Goal: Transaction & Acquisition: Purchase product/service

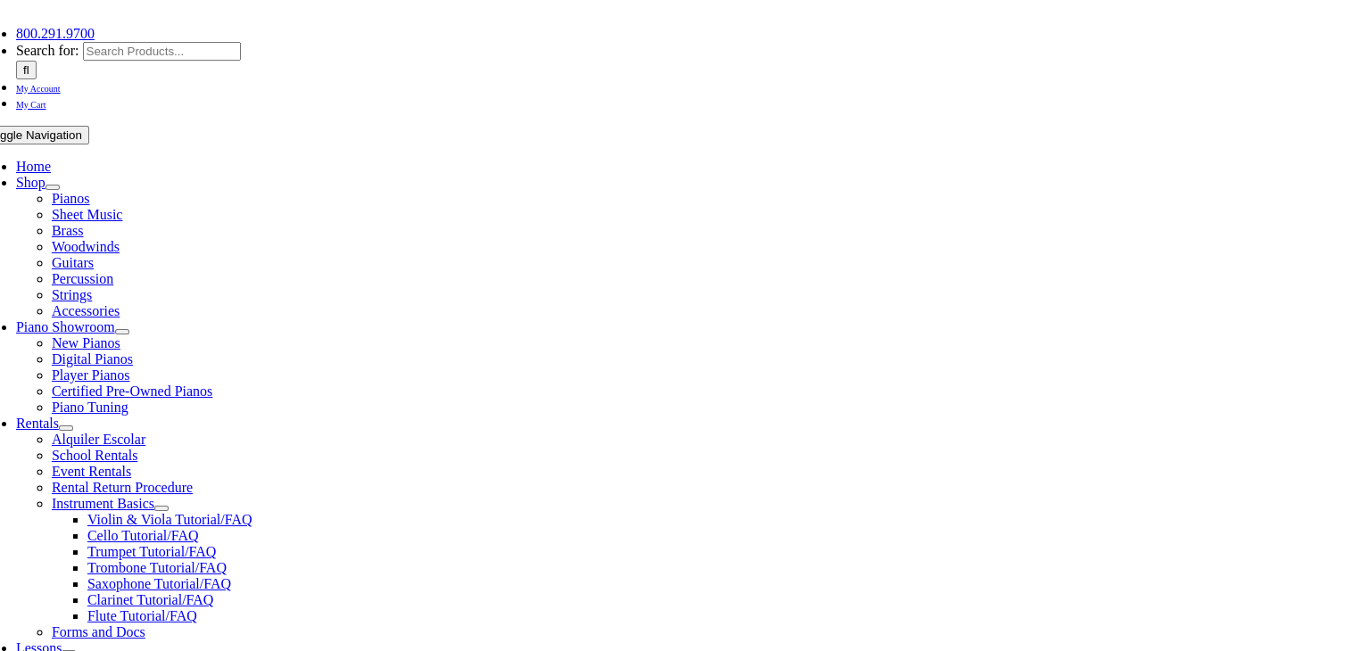
scroll to position [414, 0]
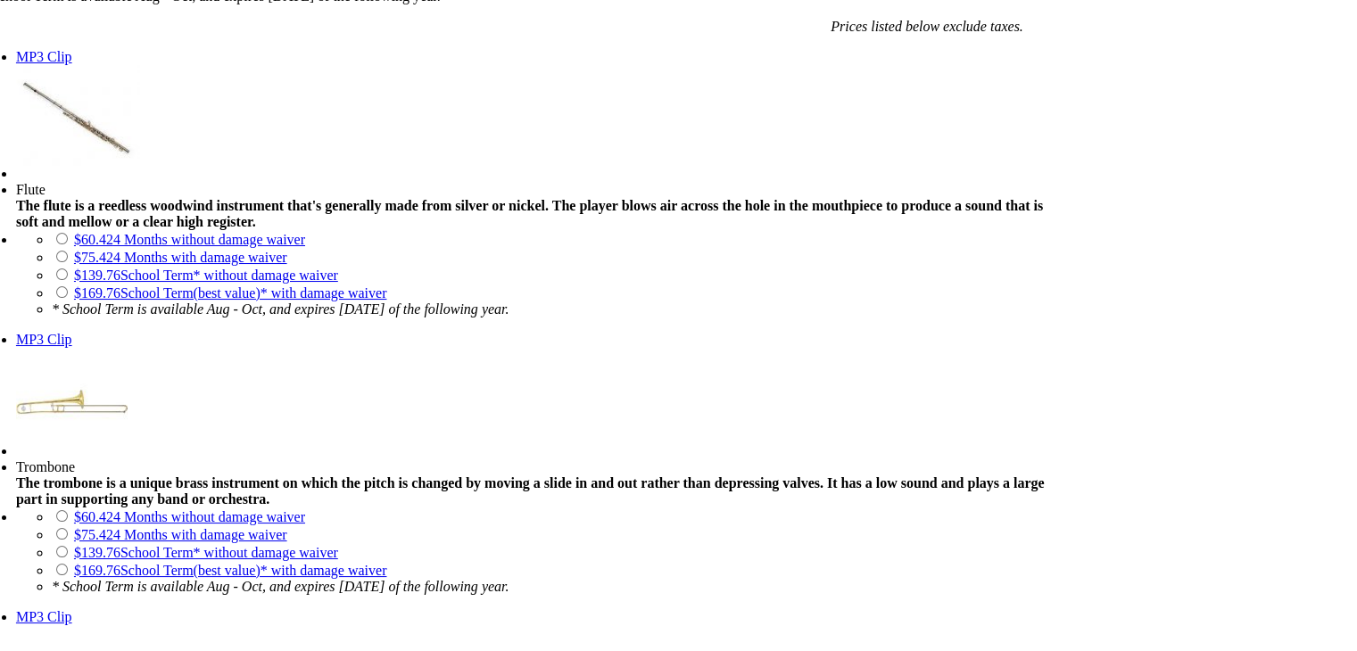
scroll to position [1473, 0]
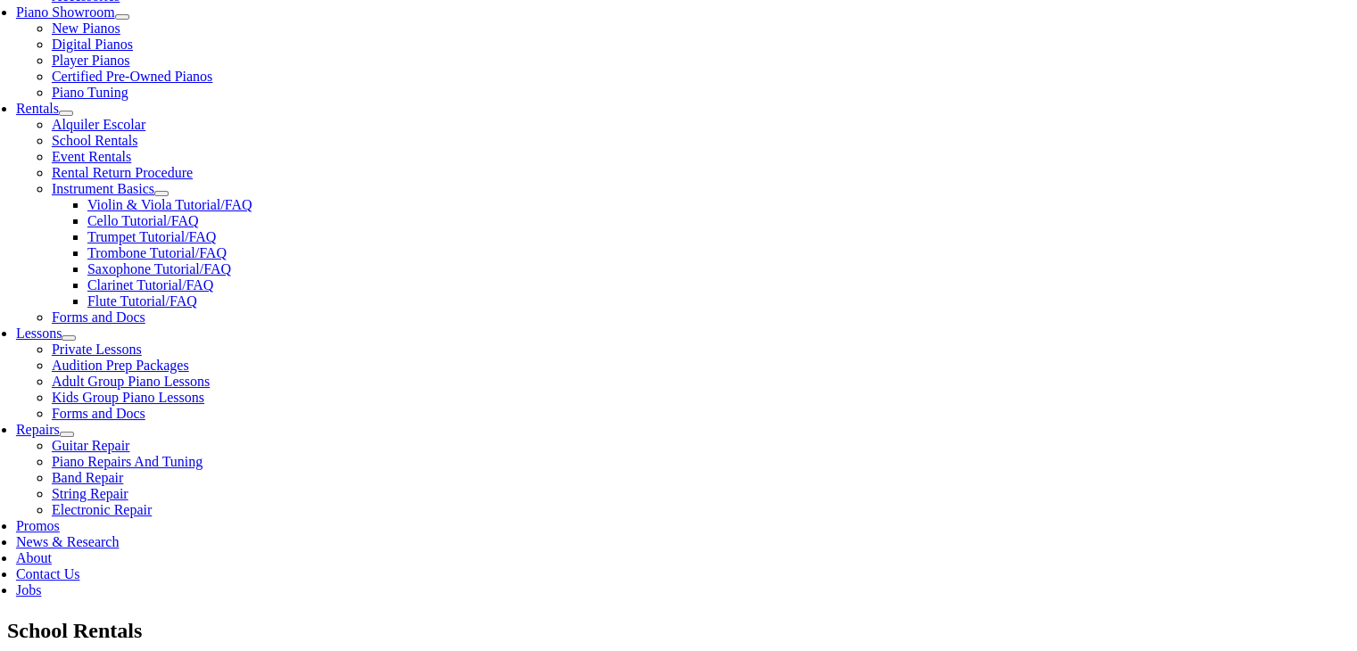
scroll to position [567, 0]
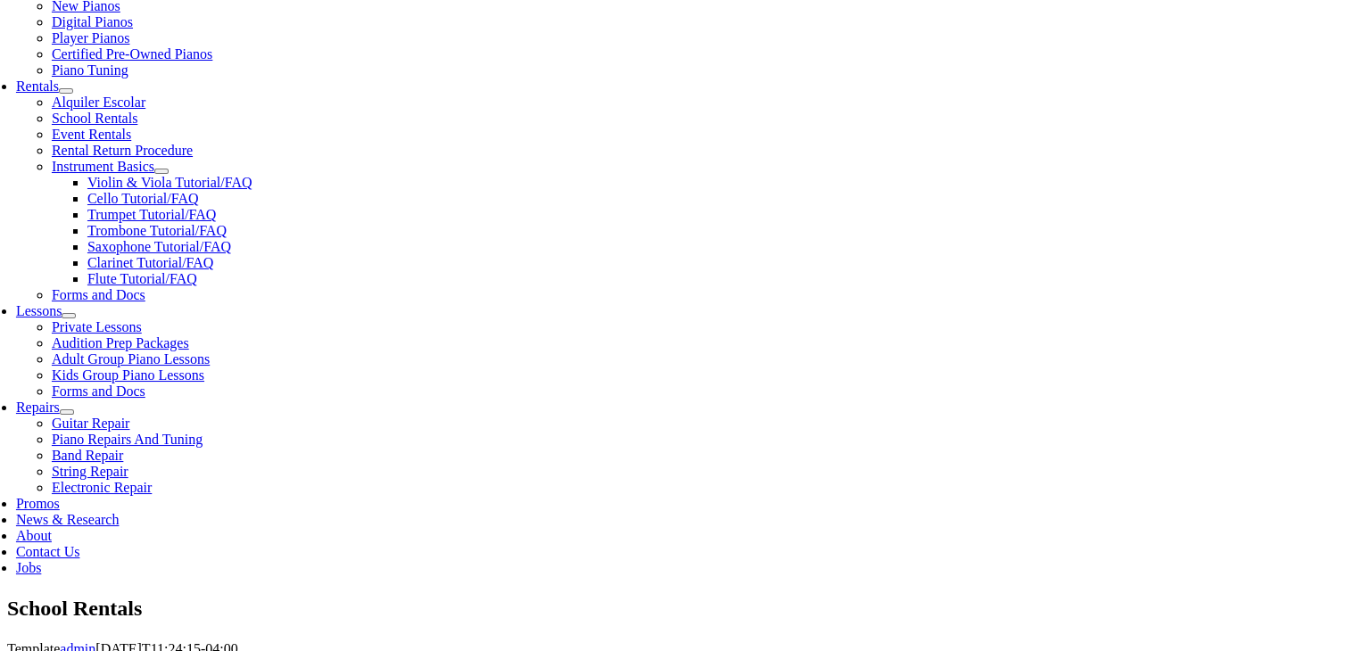
checkbox input"] "false"
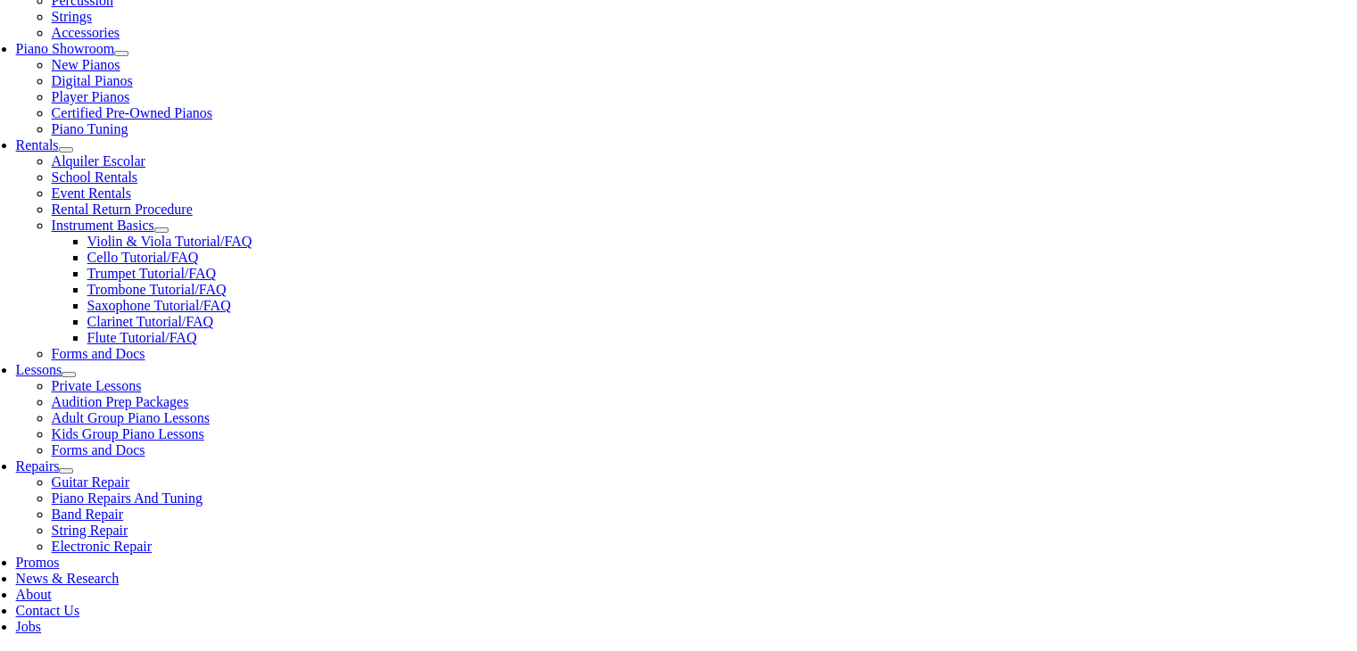
scroll to position [509, 0]
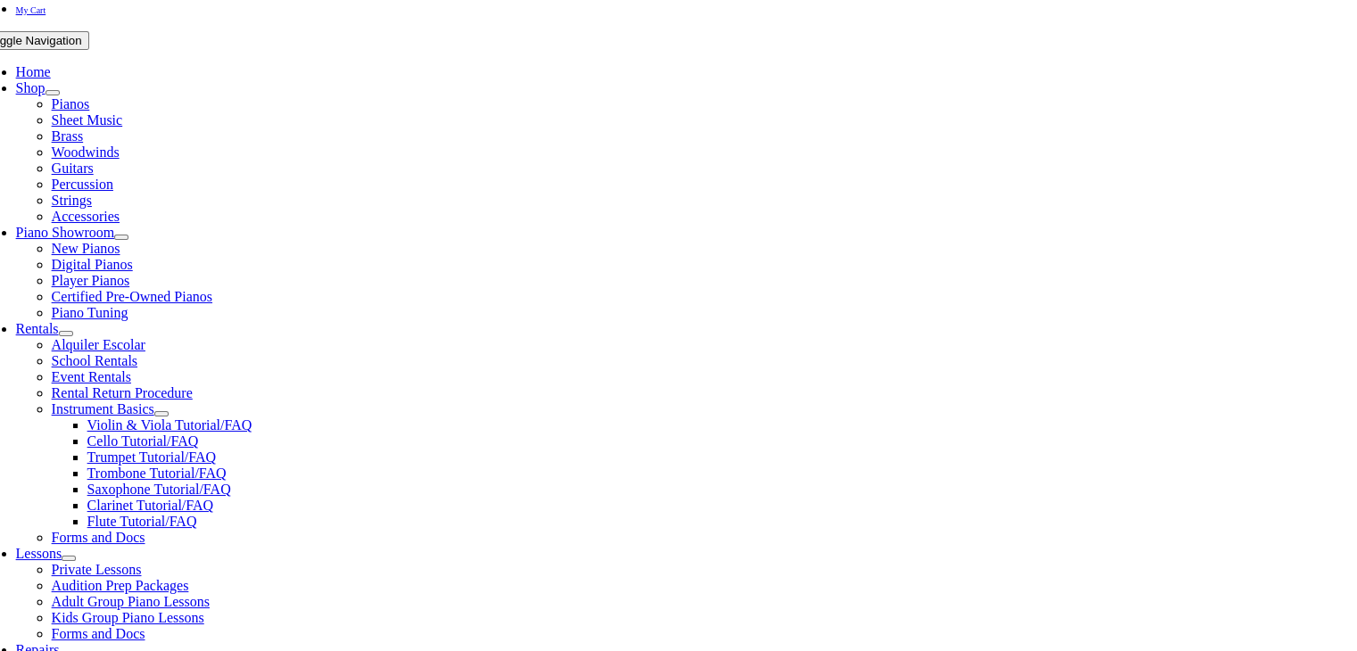
scroll to position [328, 0]
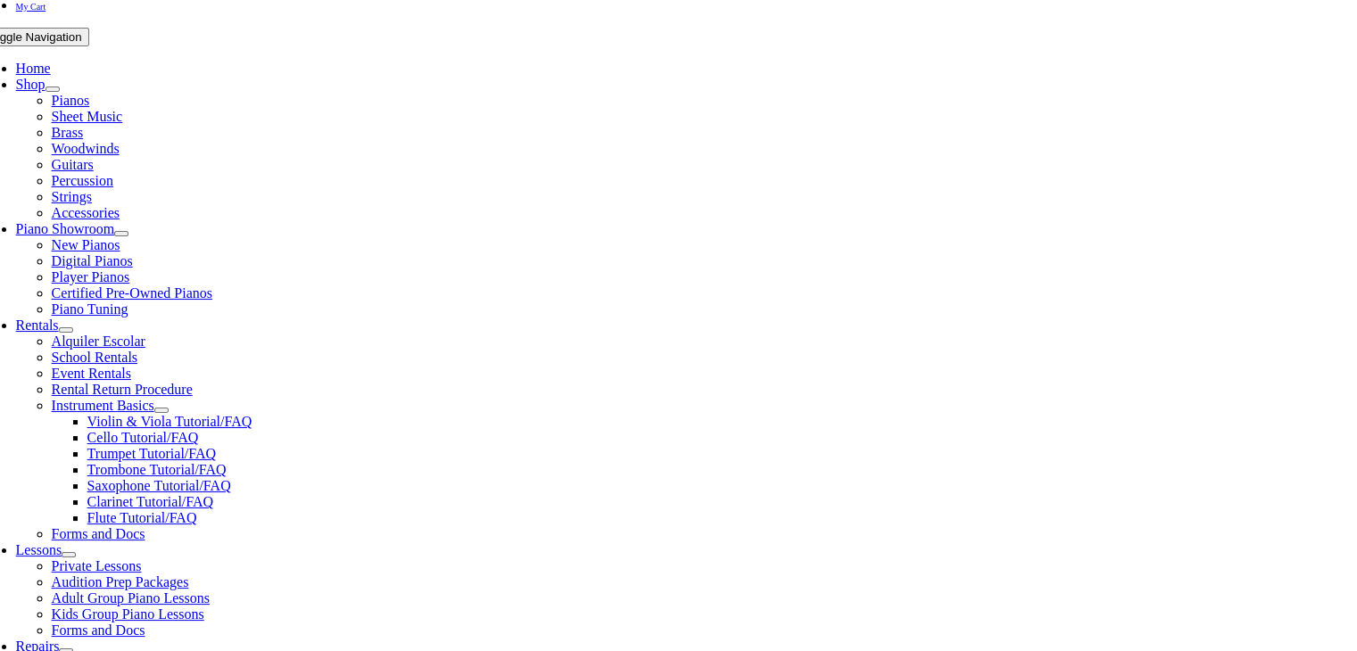
type input "1"
type input "Garvit"
type input "[PERSON_NAME]"
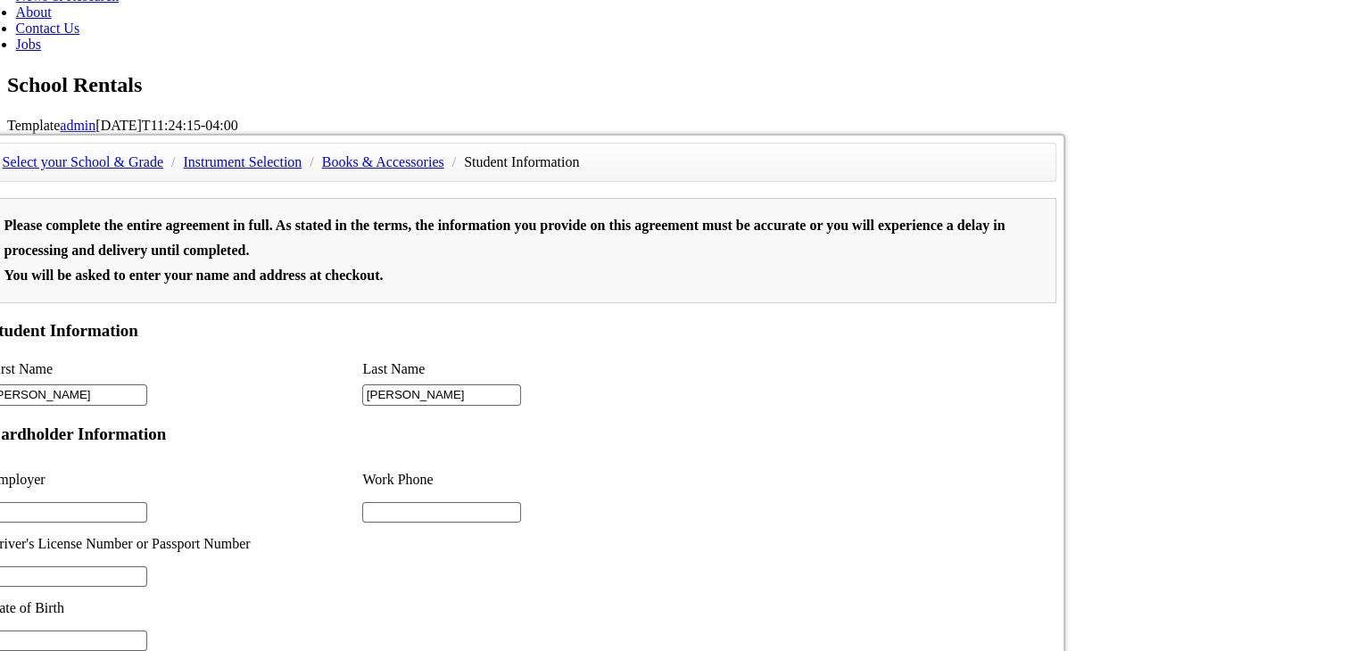
scroll to position [339, 0]
type input "2"
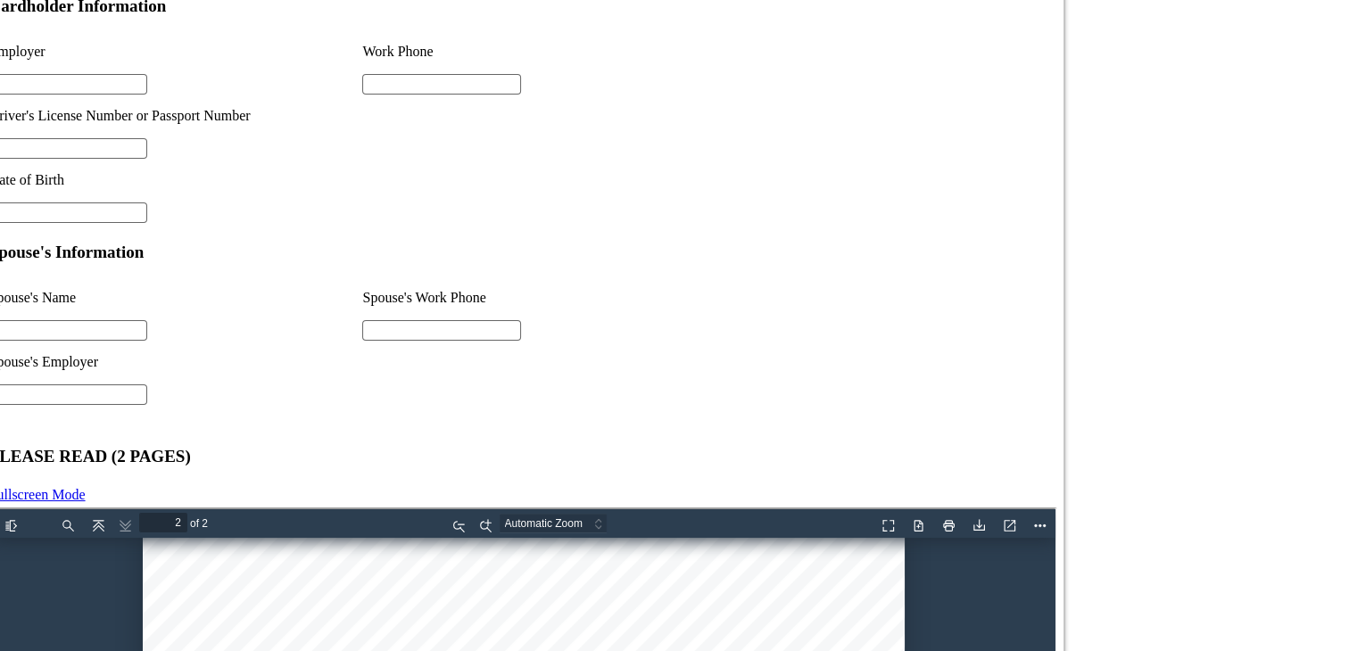
scroll to position [1510, 0]
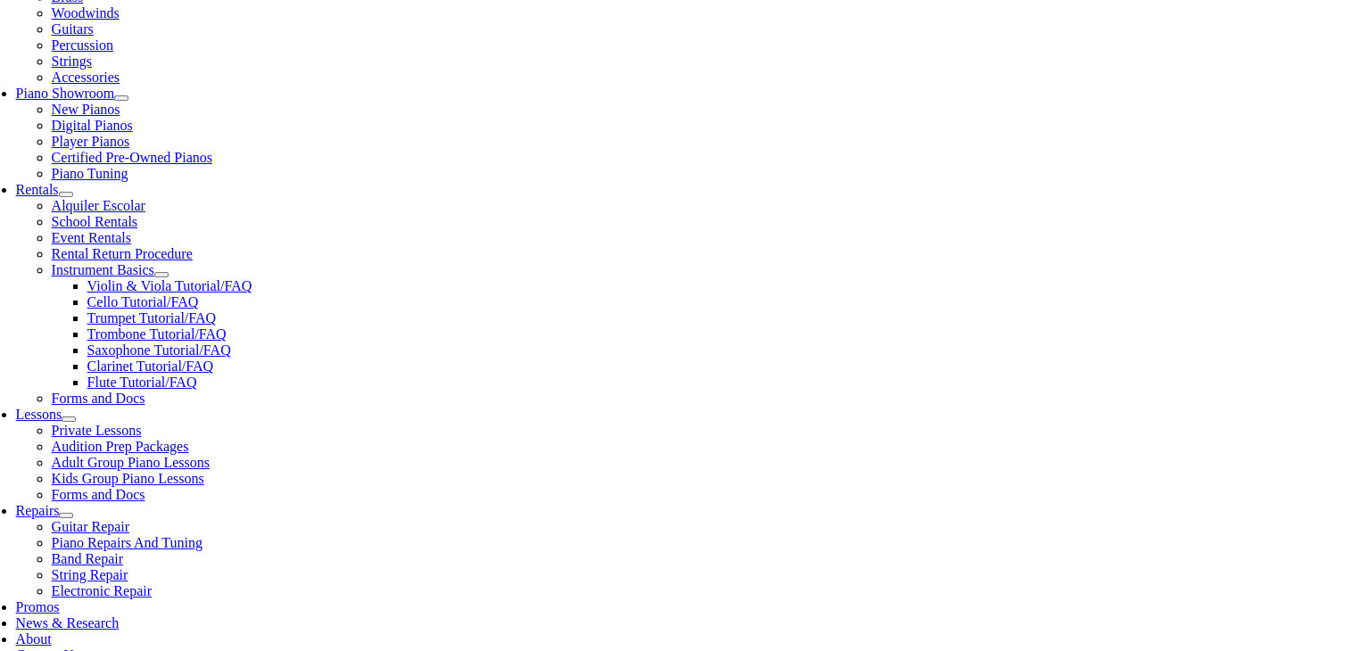
scroll to position [564, 0]
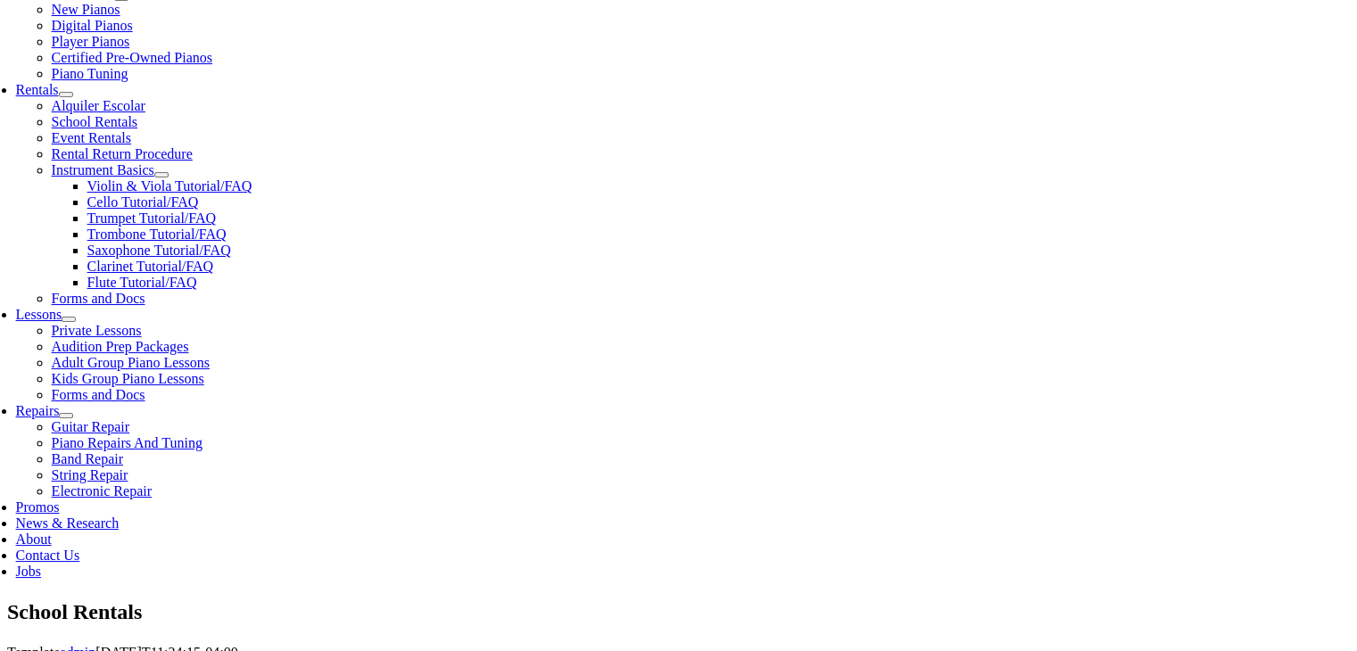
type input "SEI"
type input "09/04/1979"
type input "Shalini Sharma"
type input "NA"
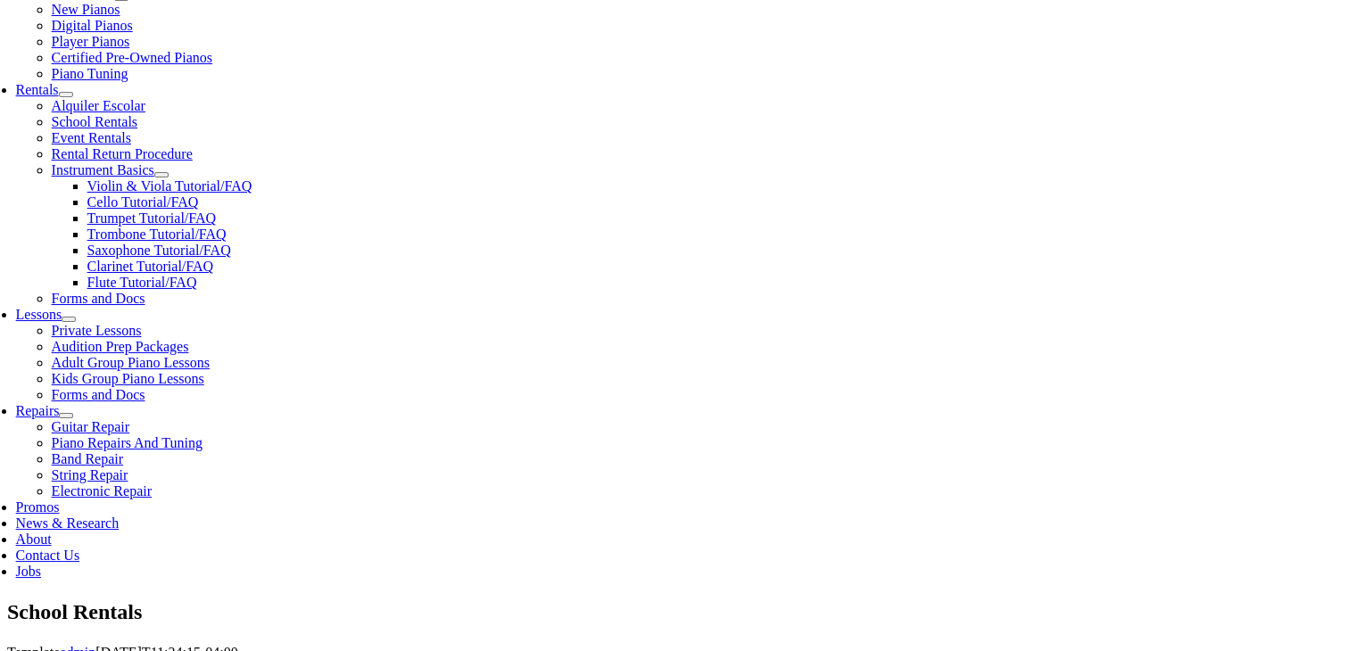
type input "NA"
type input "SEI Investments"
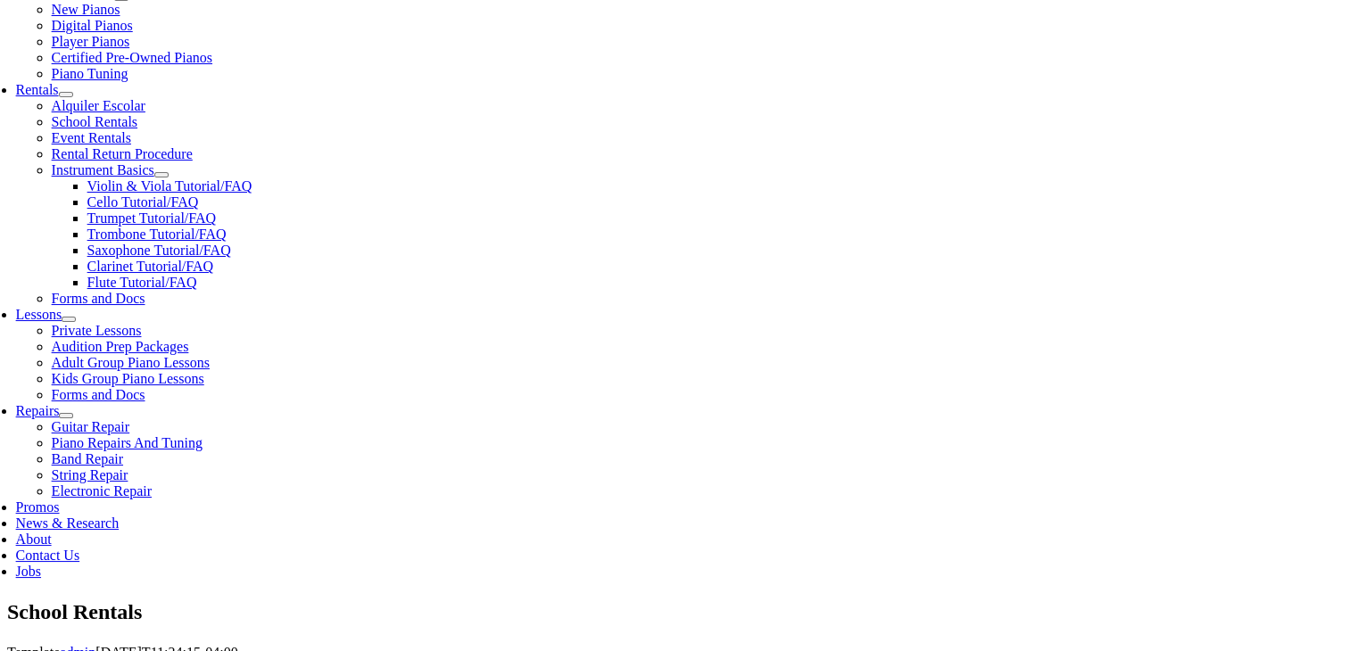
type input "484-965-4048"
type input "3"
type input "34786198"
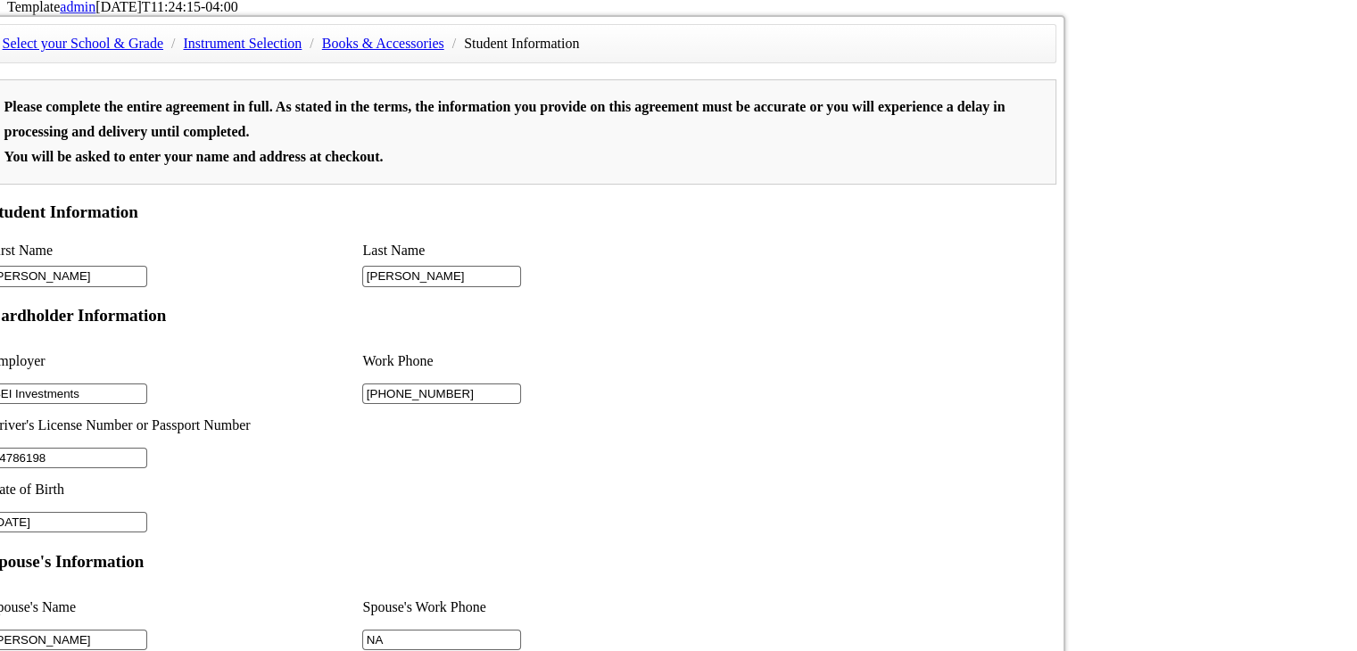
scroll to position [1213, 0]
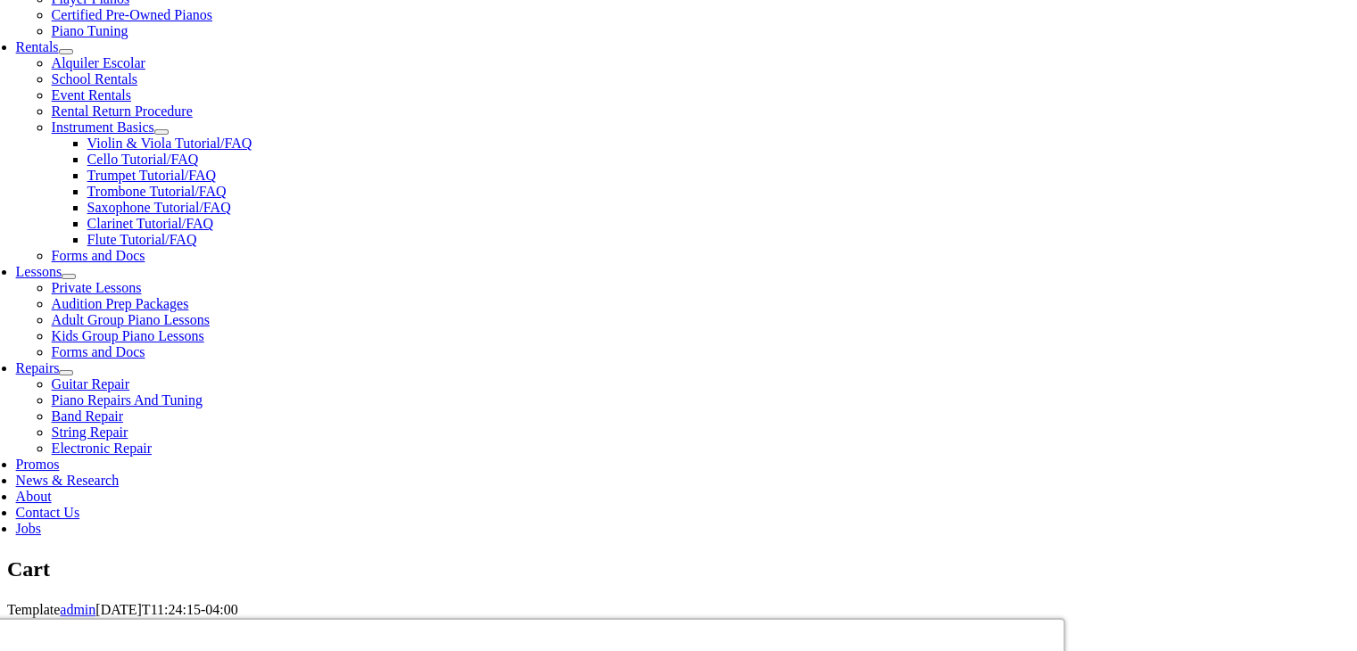
scroll to position [639, 0]
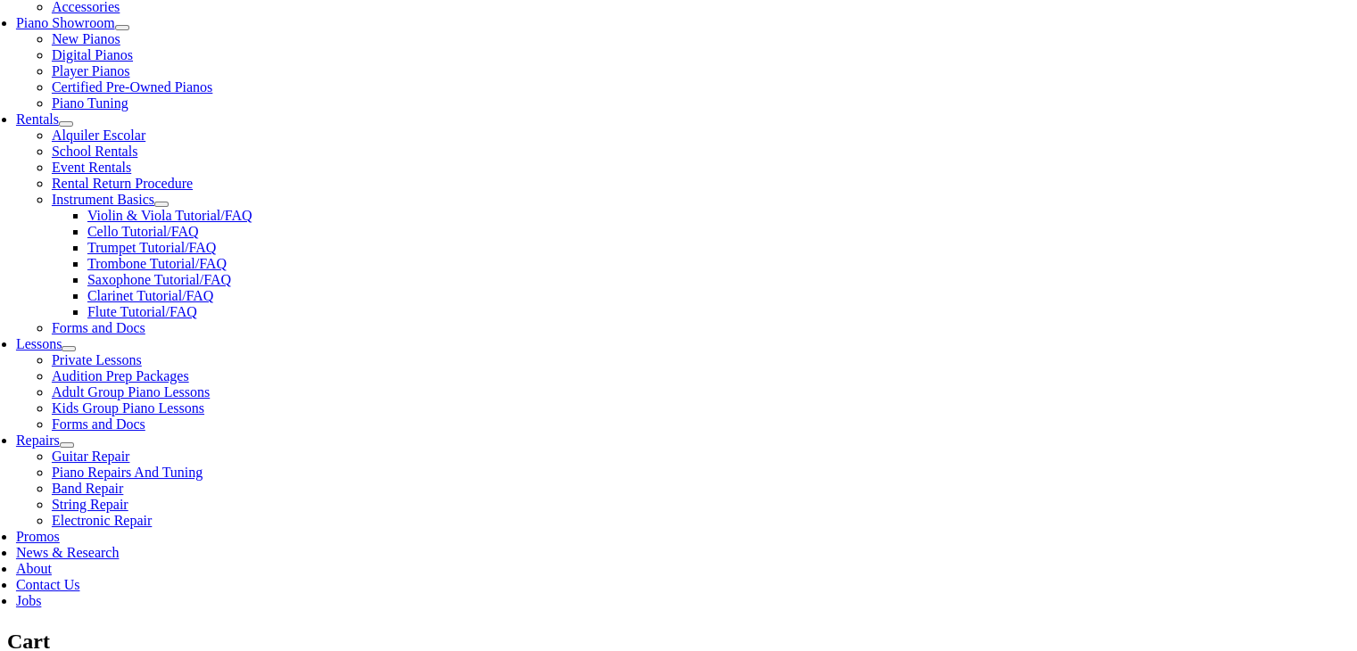
scroll to position [539, 0]
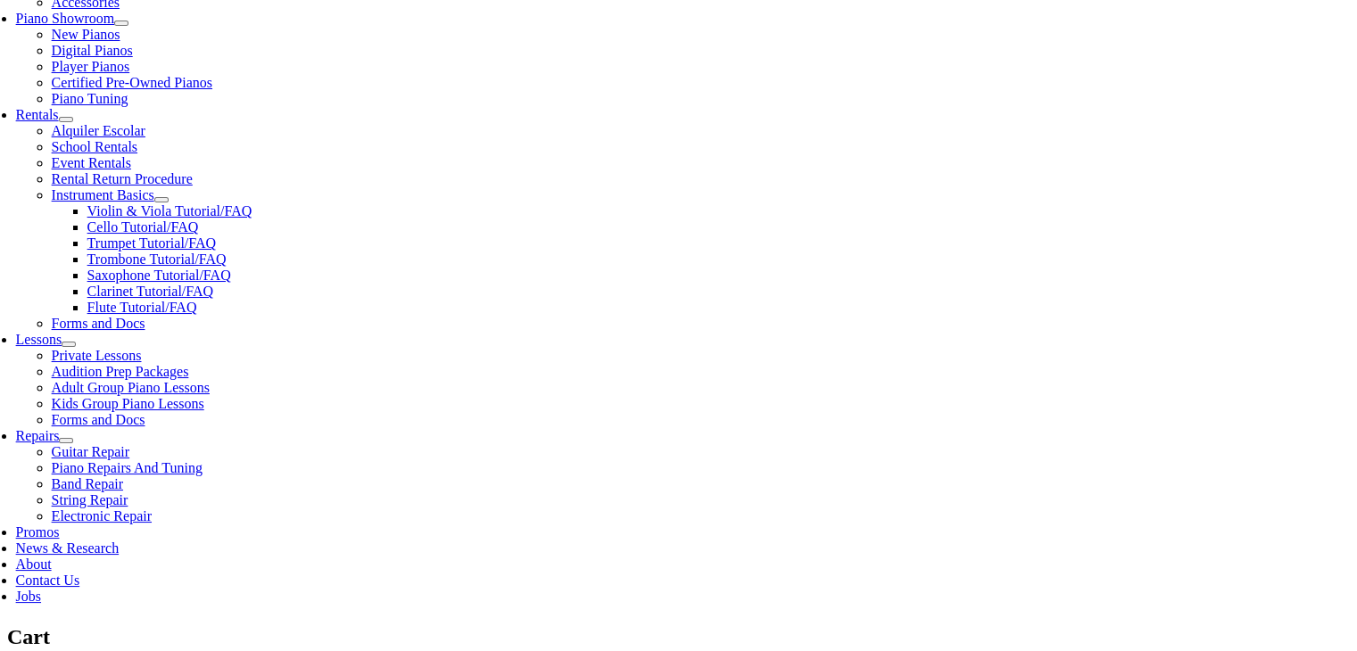
select select "PA"
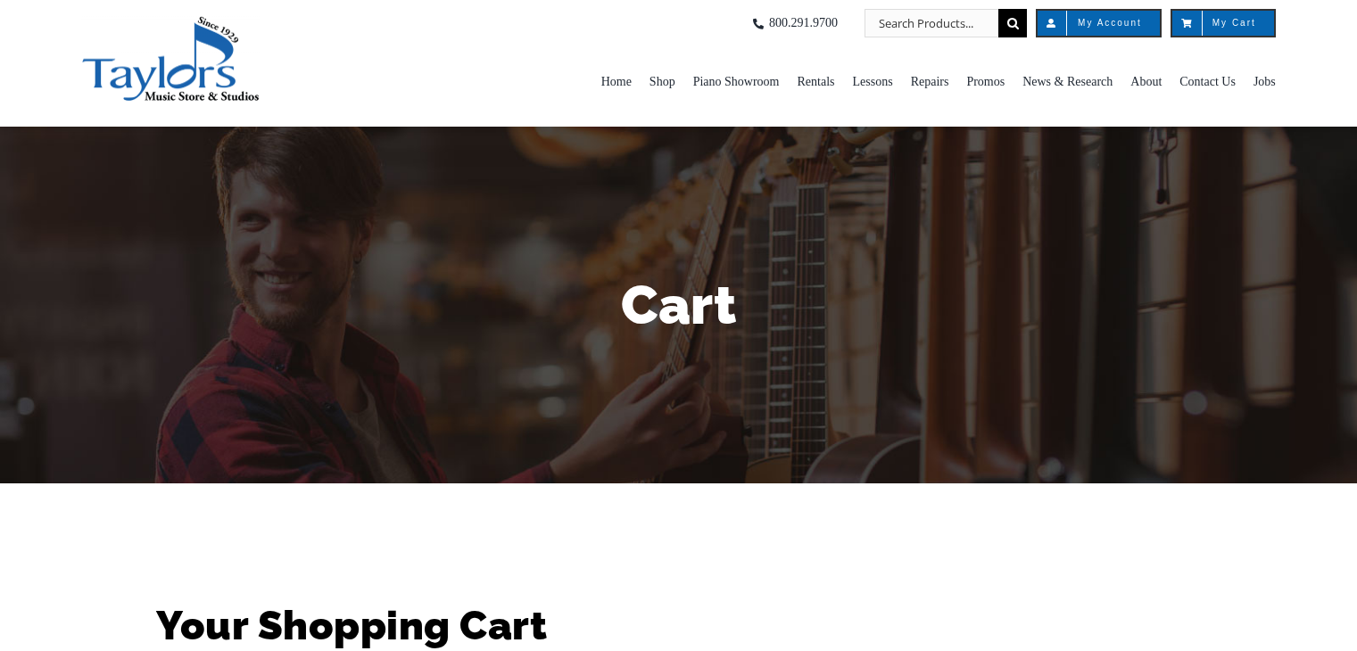
select select "PA"
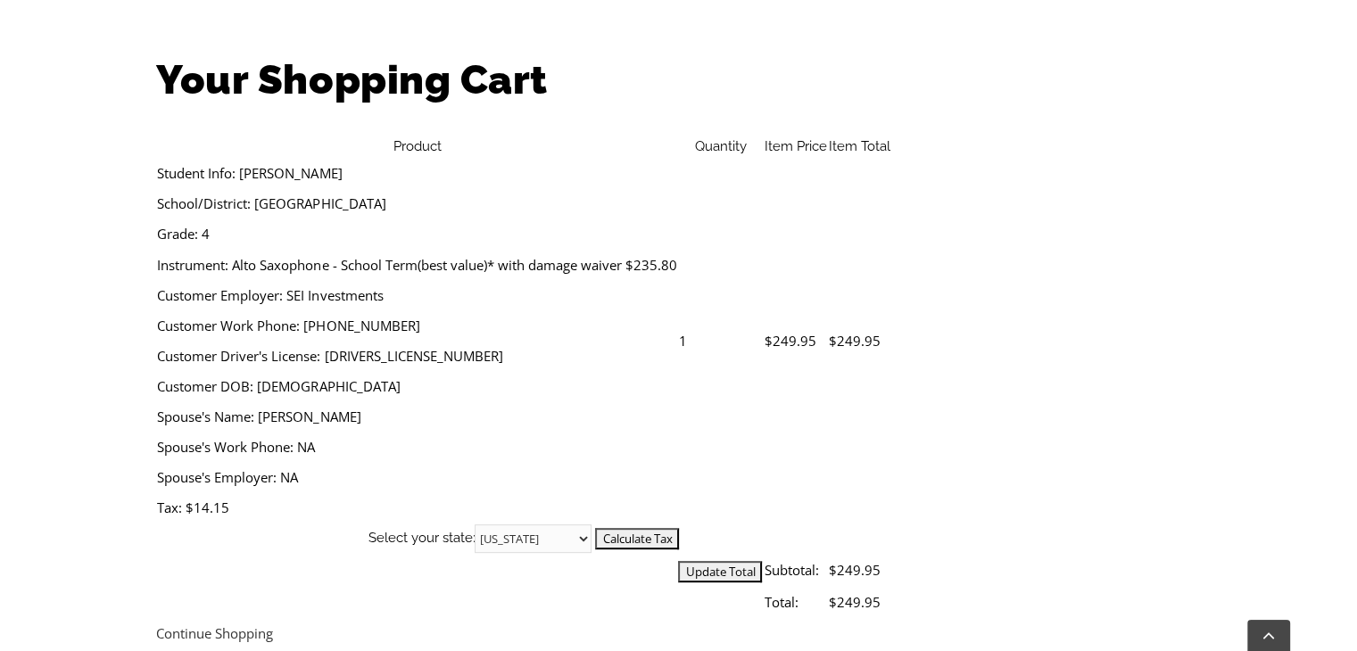
scroll to position [559, 0]
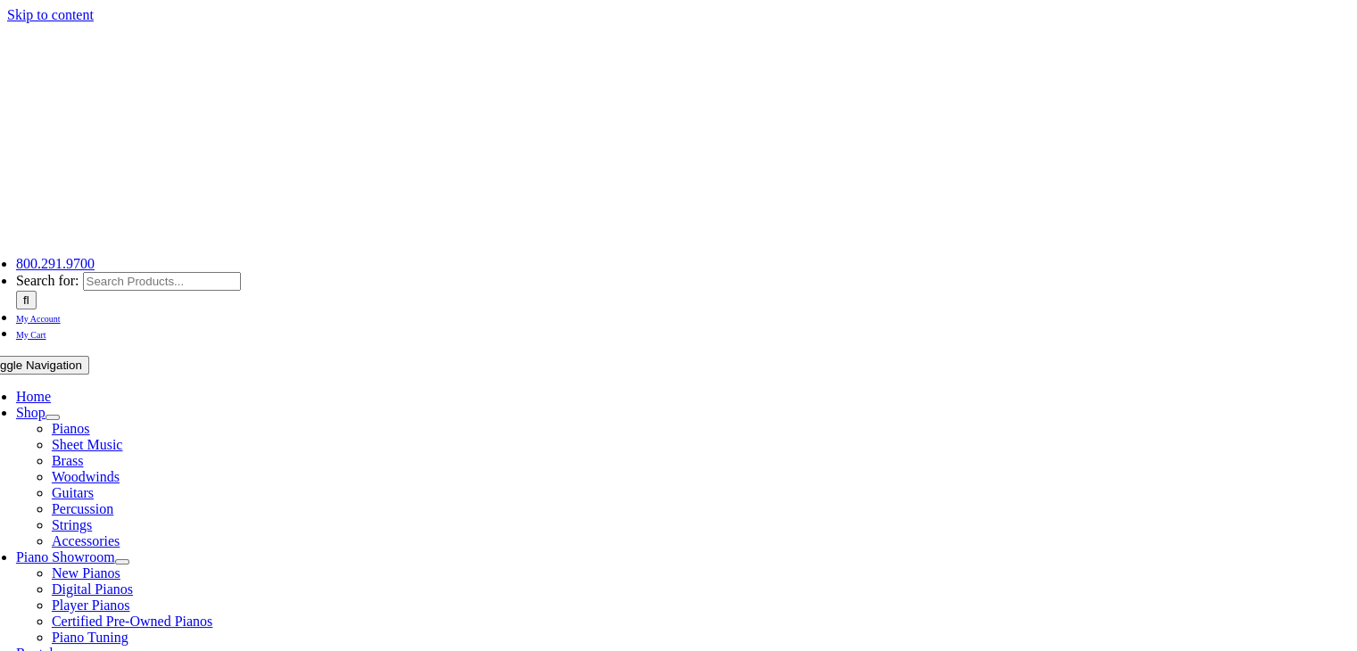
scroll to position [174, 0]
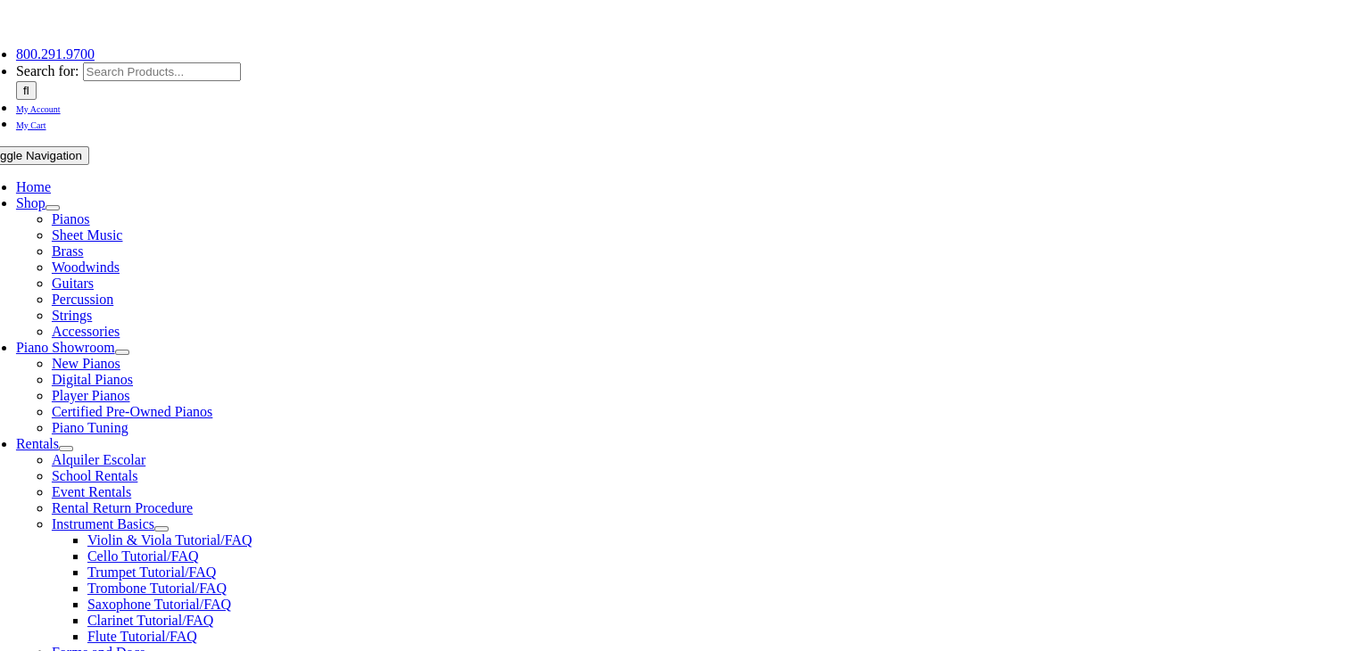
scroll to position [209, 0]
type input "Abhi-Sharma"
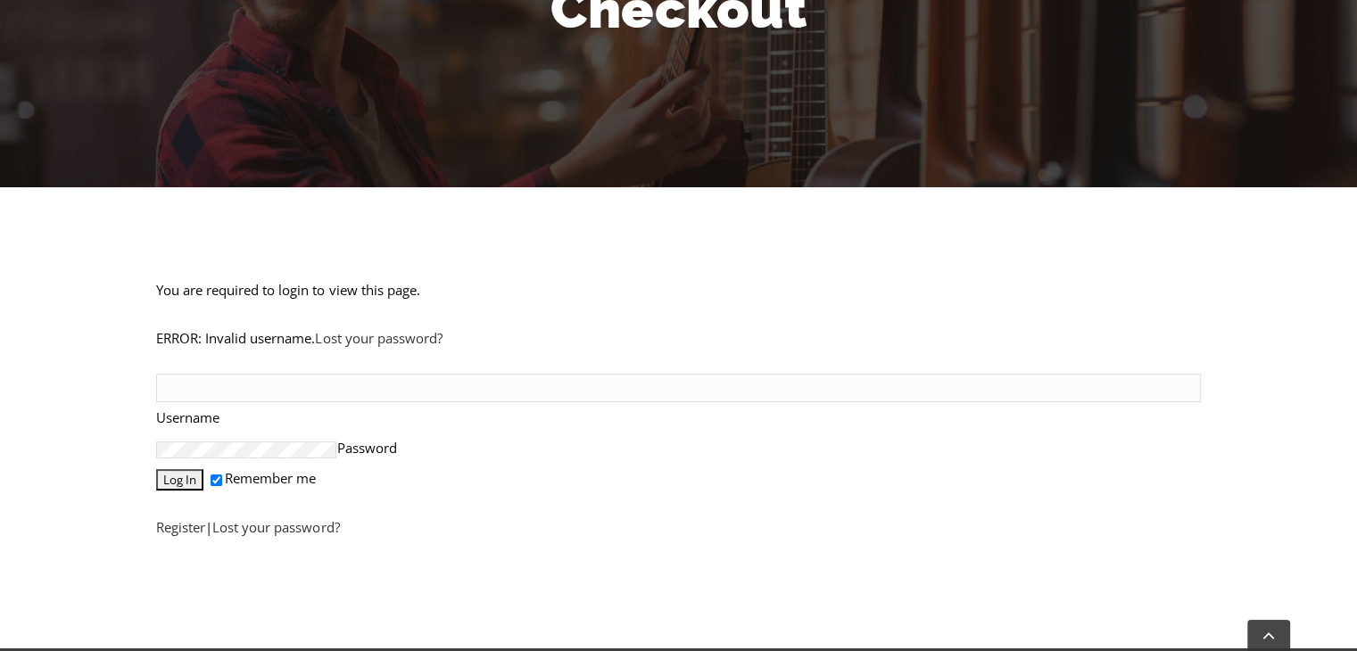
scroll to position [299, 0]
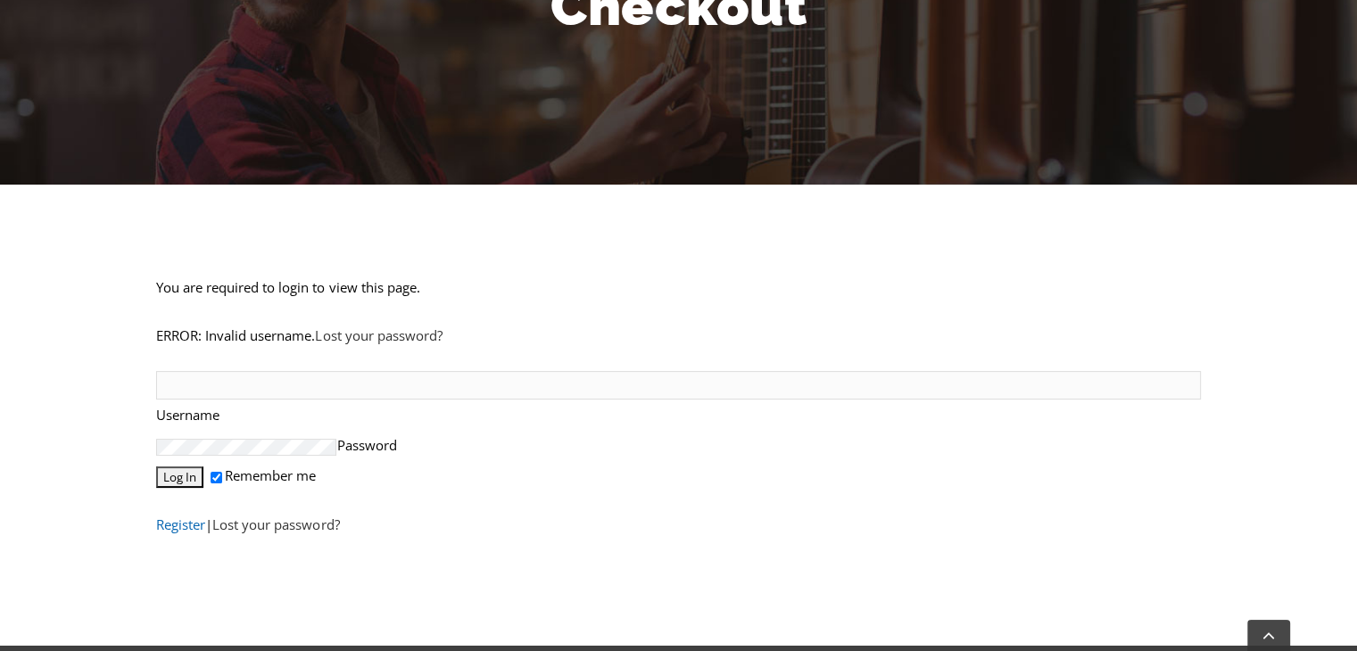
click at [182, 522] on link "Register" at bounding box center [189, 527] width 49 height 18
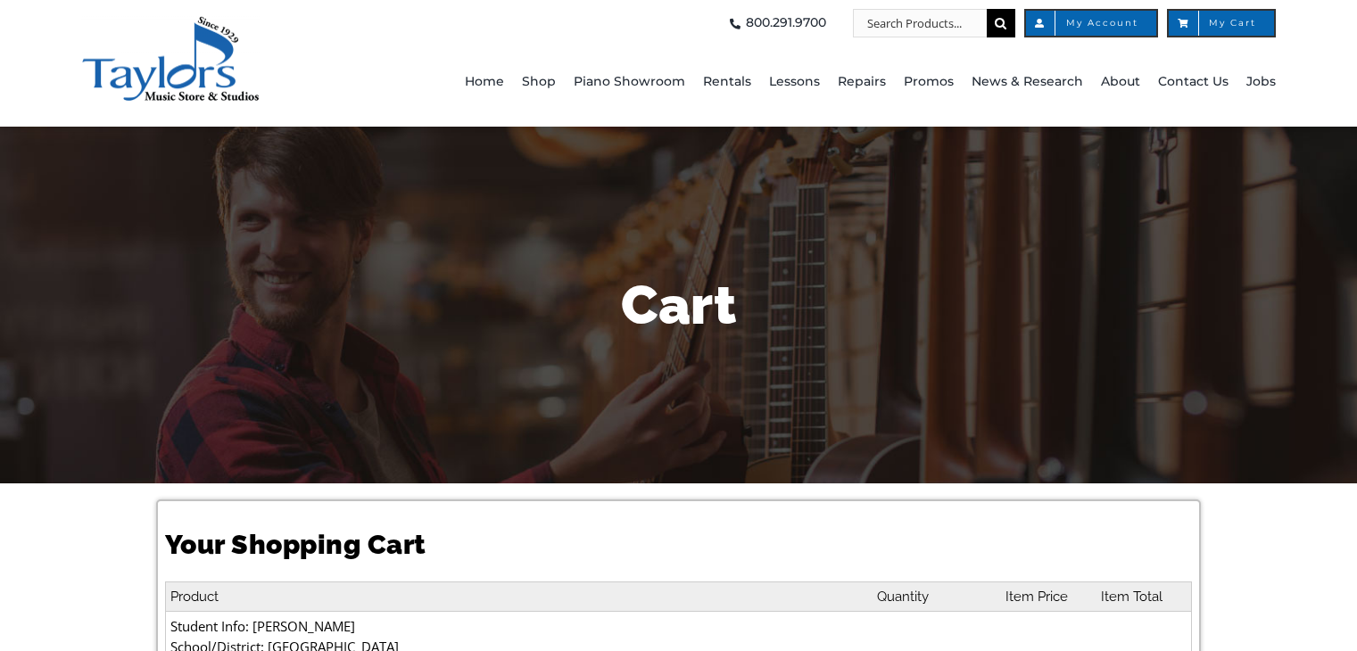
select select "PA"
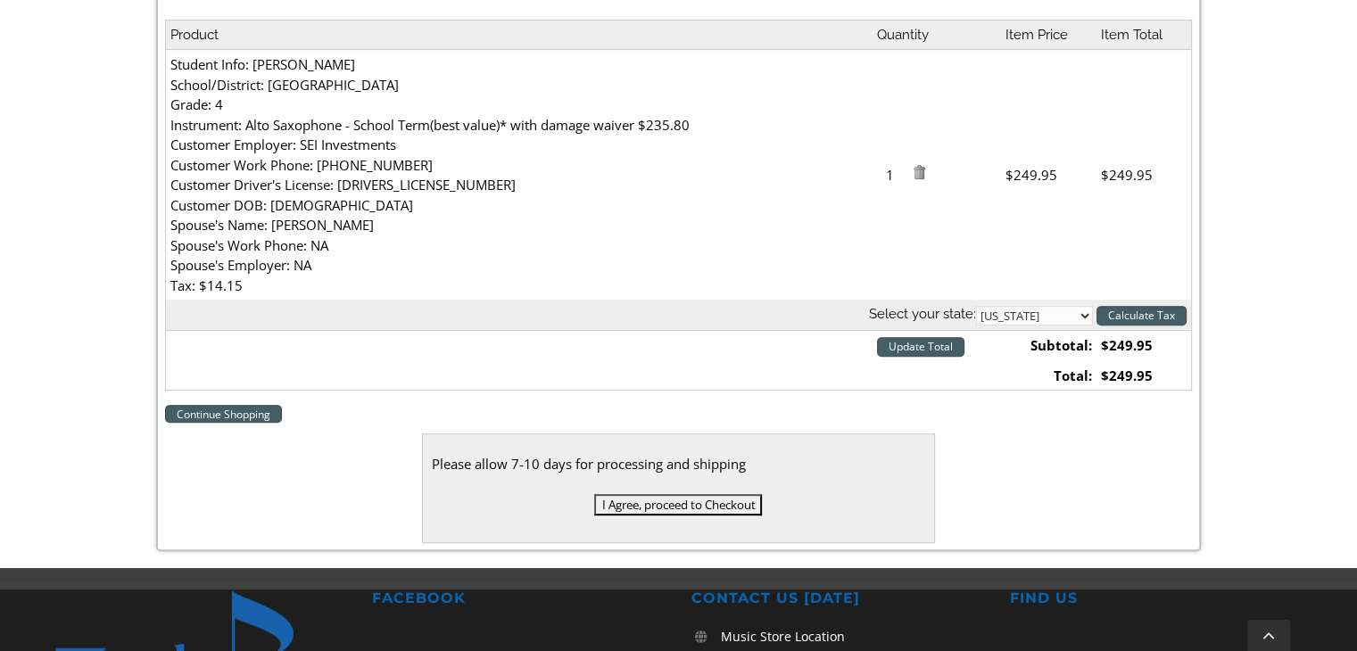
scroll to position [570, 0]
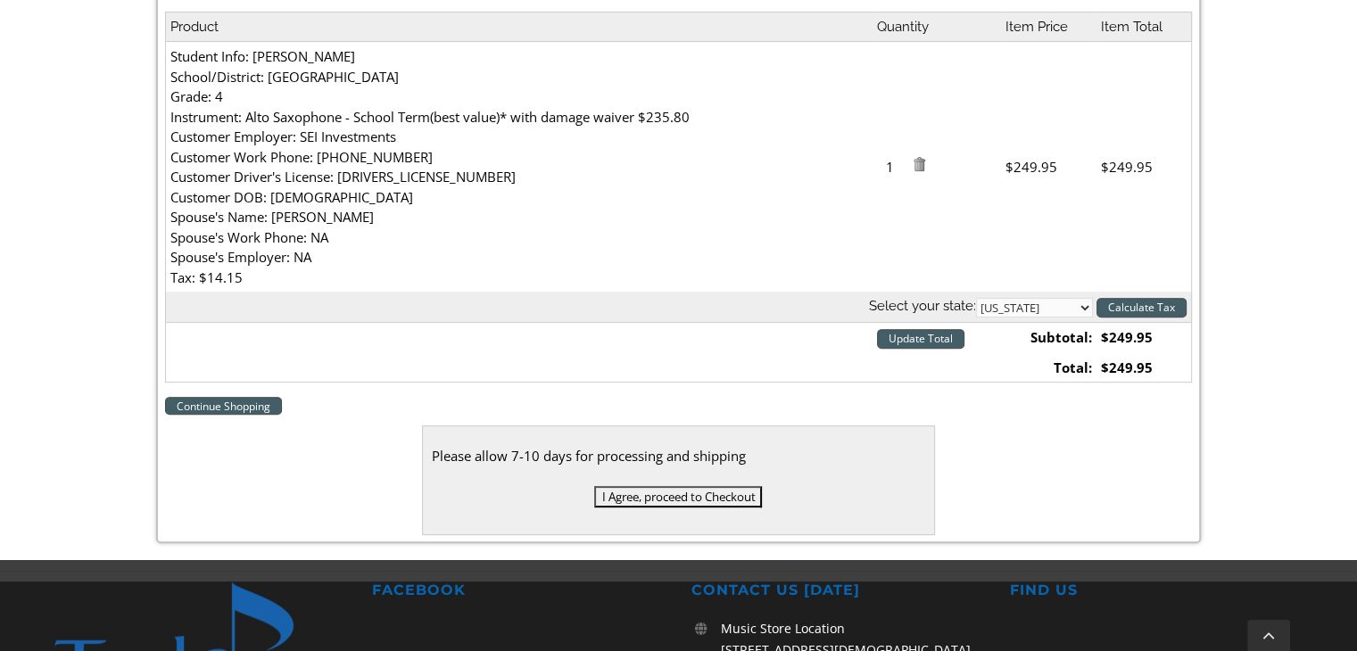
click at [647, 493] on input "I Agree, proceed to Checkout" at bounding box center [678, 496] width 168 height 21
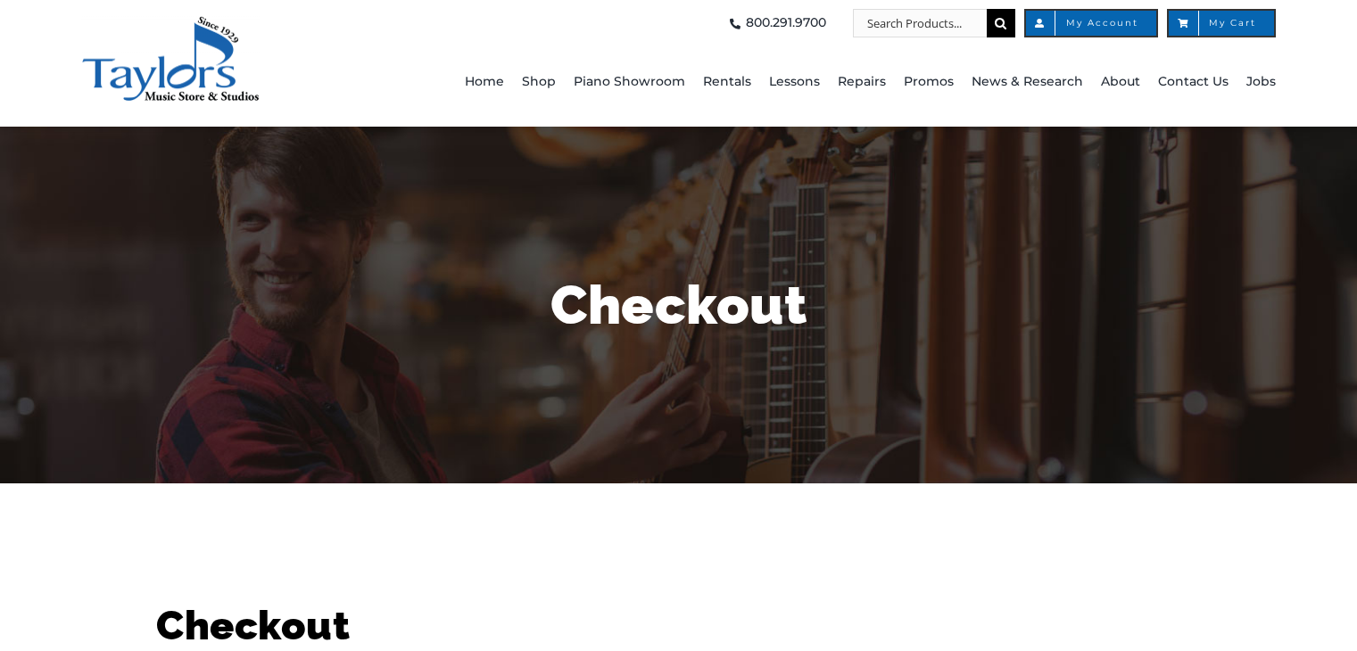
select select
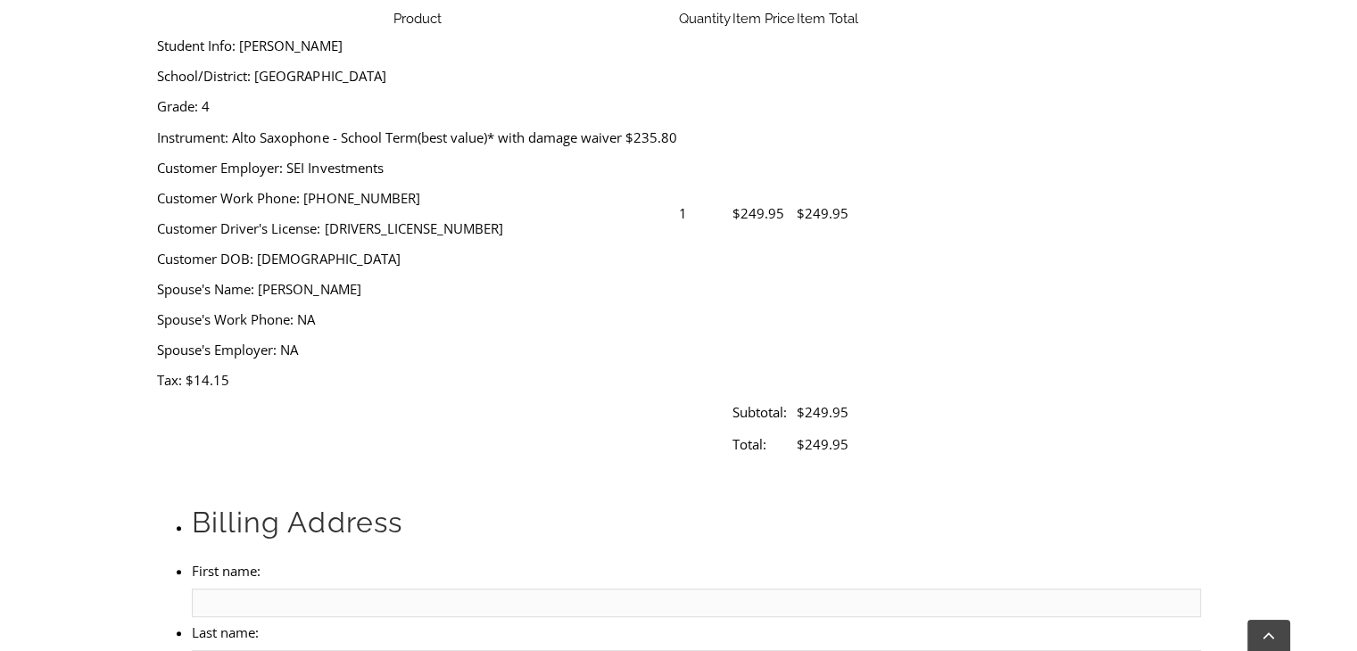
scroll to position [675, 0]
click at [318, 588] on input "First name:" at bounding box center [696, 602] width 1008 height 29
type input "Abhishek"
type input "[PERSON_NAME]"
type input "[STREET_ADDRESS]"
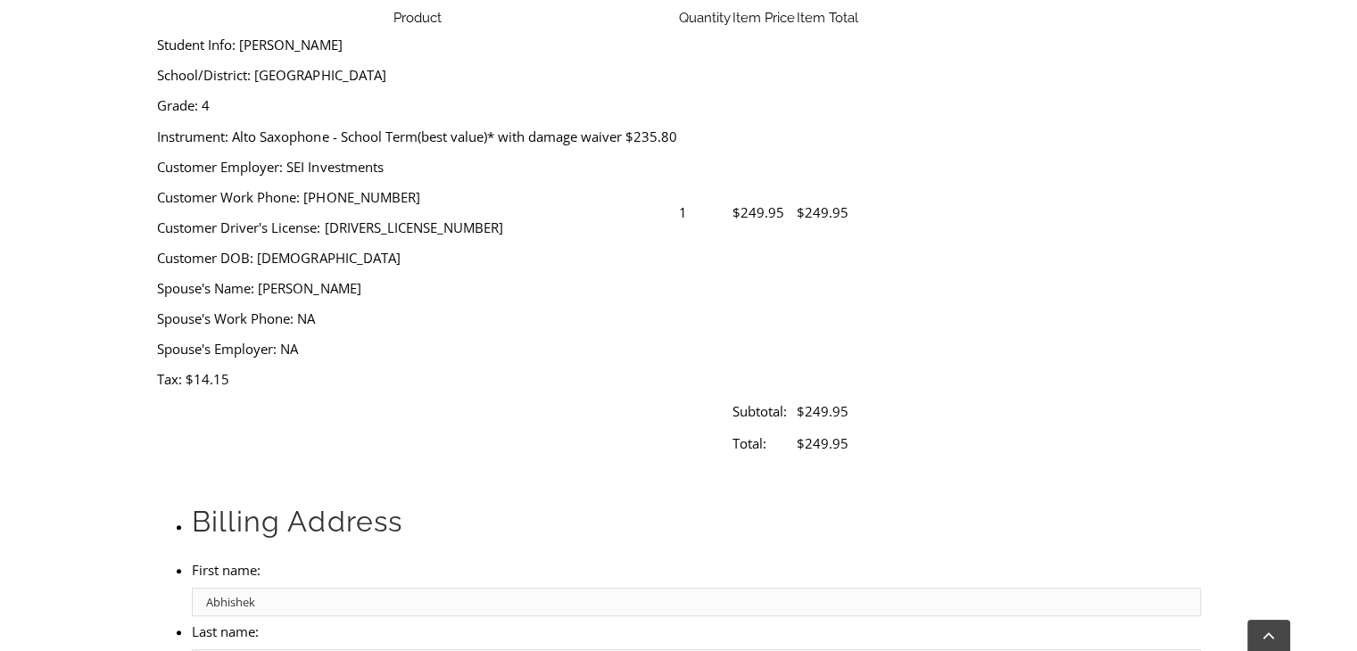
type input "[GEOGRAPHIC_DATA]"
select select "PA"
type input "19404"
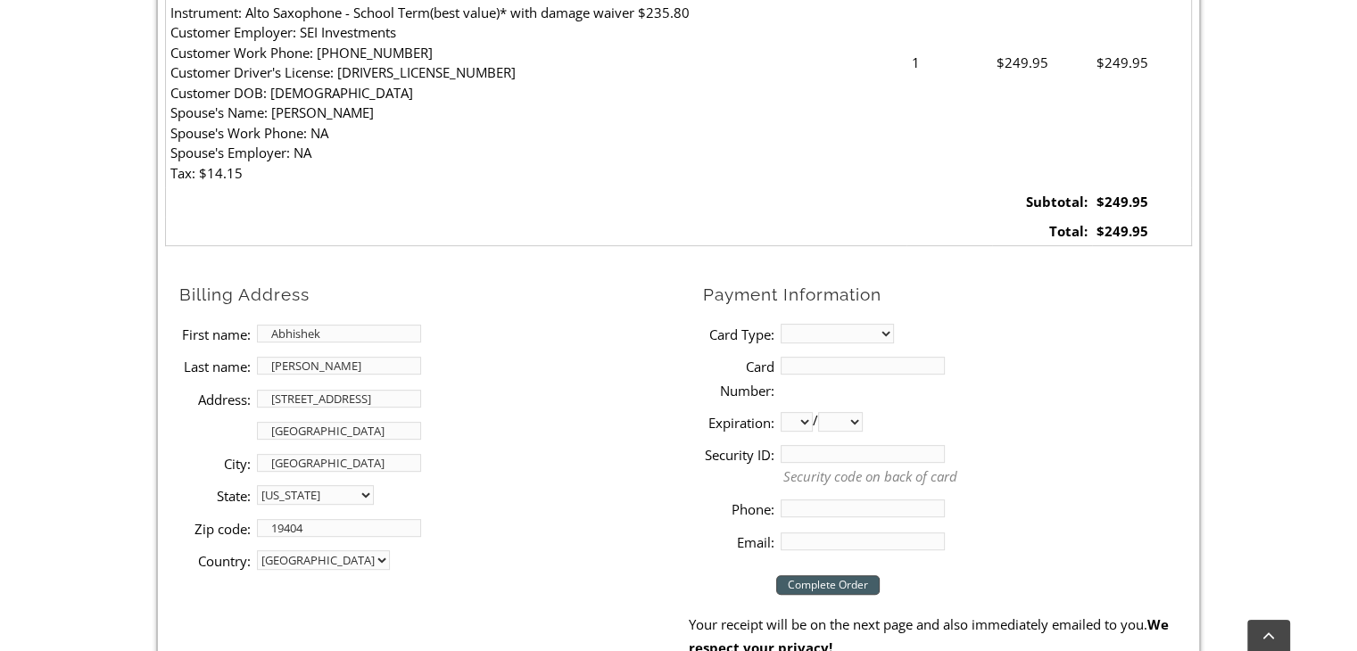
type input "4849654048"
type input "[EMAIL_ADDRESS][DOMAIN_NAME]"
click at [818, 333] on select "MasterCard Visa American Express Discover" at bounding box center [837, 334] width 113 height 20
select select "discover"
click at [781, 324] on select "MasterCard Visa American Express Discover" at bounding box center [837, 334] width 113 height 20
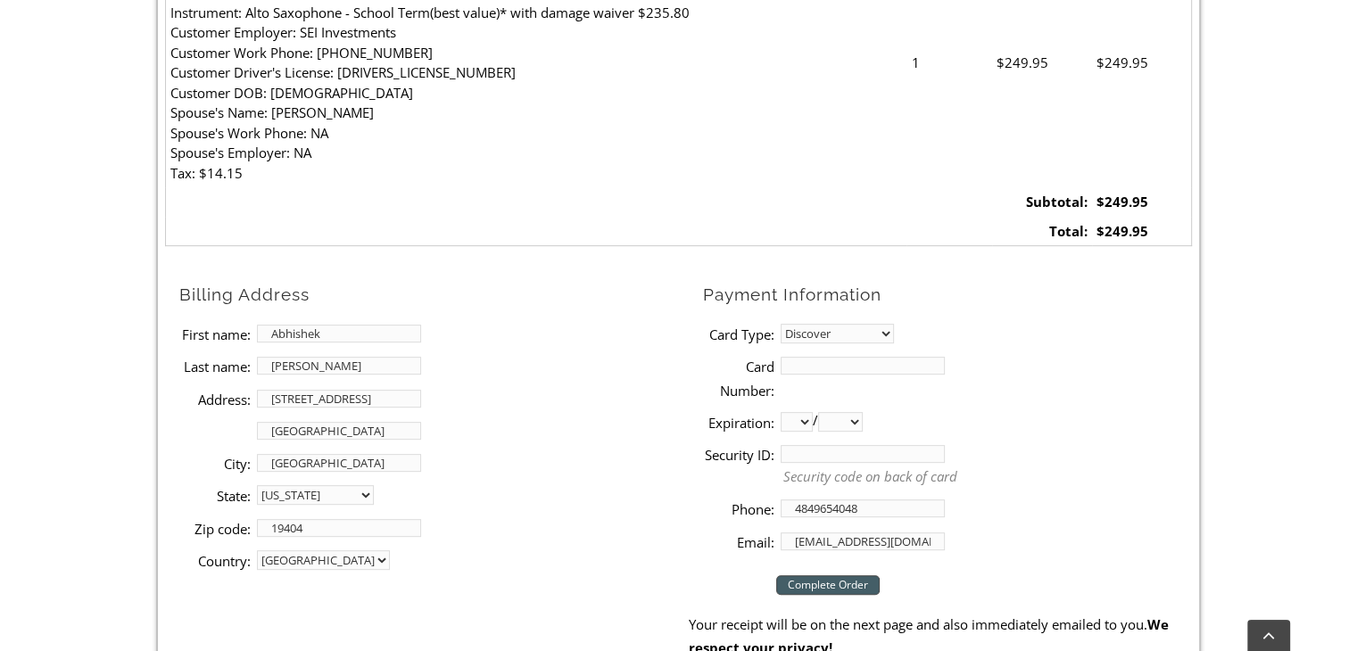
click at [805, 373] on input "Card Number:" at bounding box center [863, 366] width 164 height 18
type input "[CREDIT_CARD_NUMBER]"
click at [807, 427] on select "01 02 03 04 05 06 07 08 09 10 11 12" at bounding box center [797, 422] width 32 height 20
select select "03"
click at [781, 412] on select "01 02 03 04 05 06 07 08 09 10 11 12" at bounding box center [797, 422] width 32 height 20
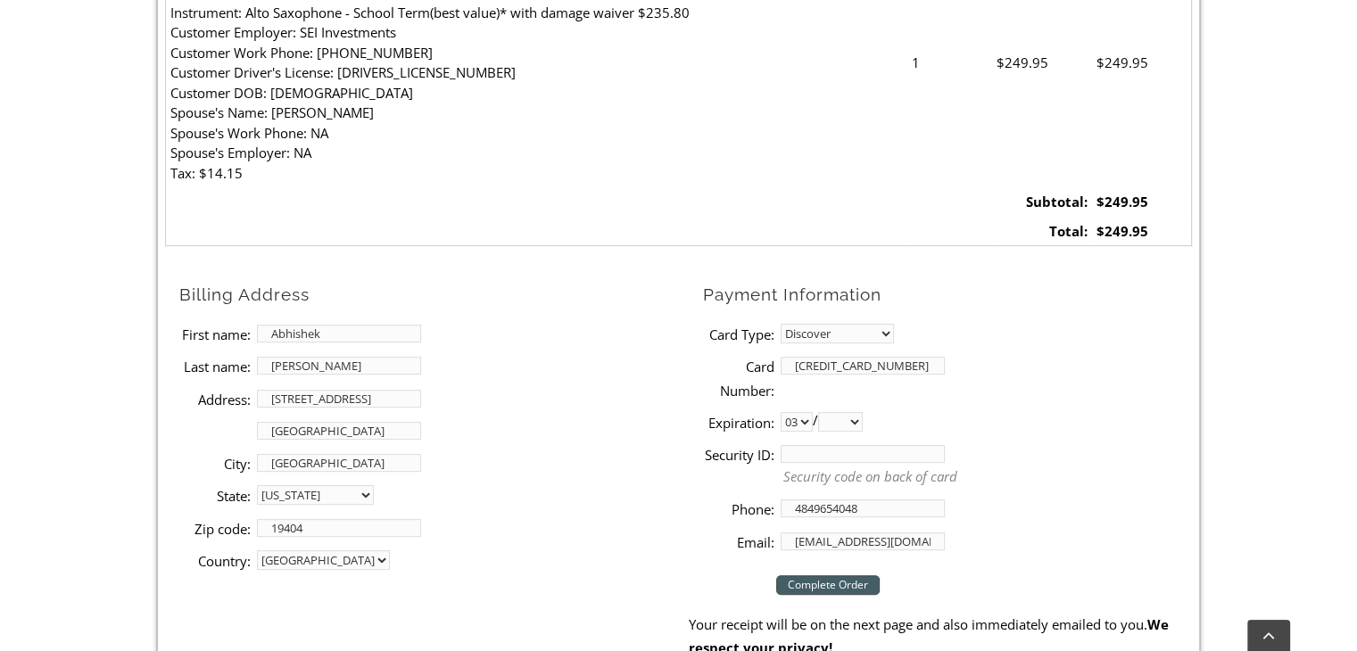
click at [863, 418] on select "2025 2026 2027 2028 2029 2030 2031 2032 2033 2034 2035 2036 2037" at bounding box center [840, 422] width 45 height 20
select select "2028"
click at [824, 412] on select "2025 2026 2027 2028 2029 2030 2031 2032 2033 2034 2035 2036 2037" at bounding box center [840, 422] width 45 height 20
click at [806, 451] on input "Security ID:" at bounding box center [863, 454] width 164 height 18
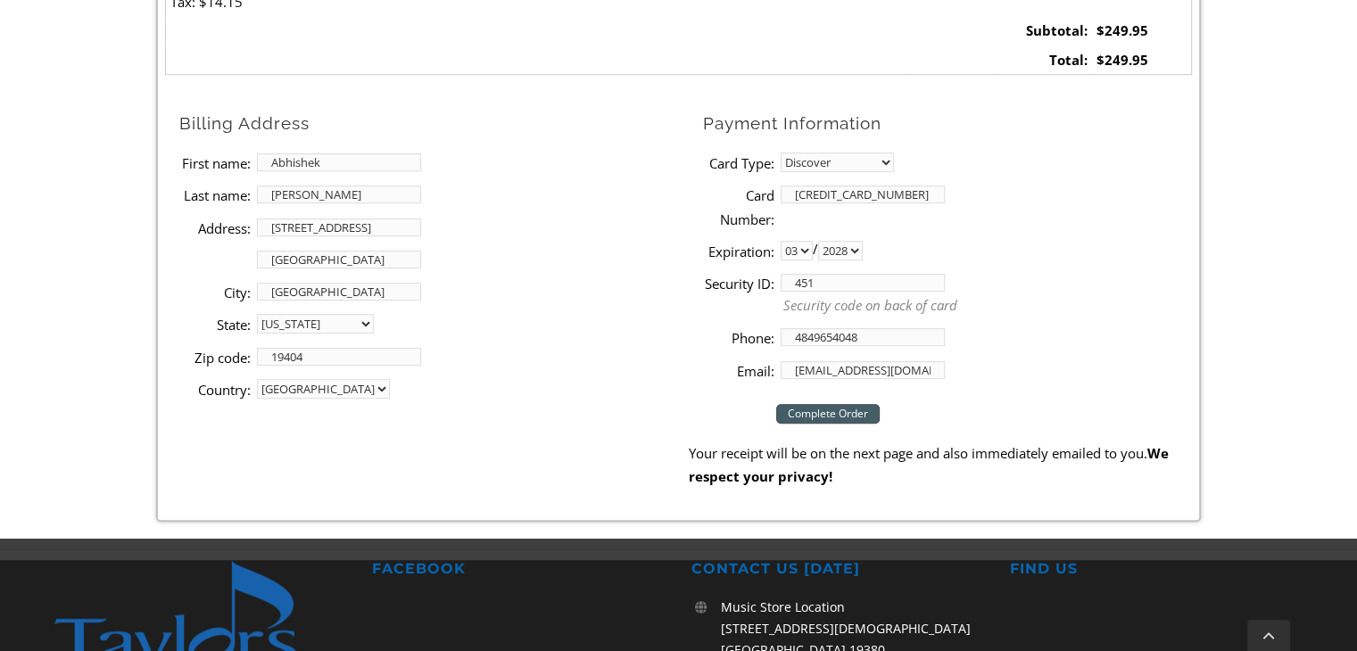
scroll to position [849, 0]
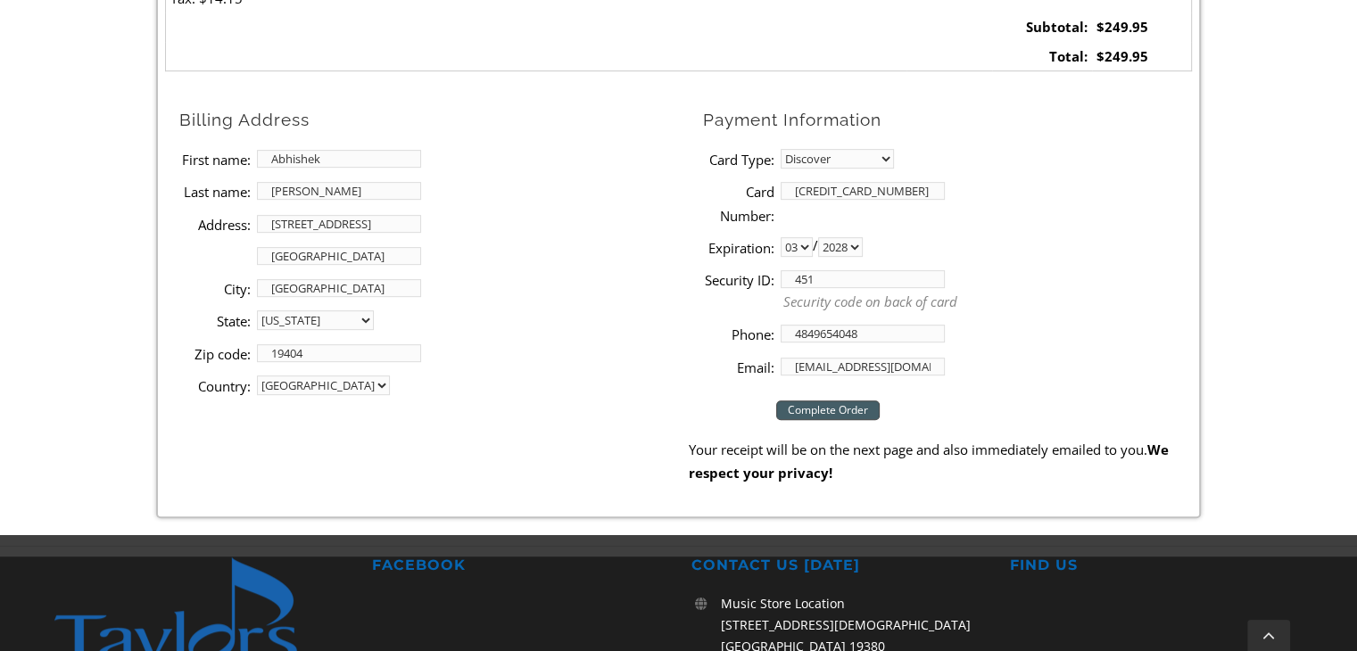
type input "451"
click at [832, 402] on input "Complete Order" at bounding box center [828, 411] width 104 height 20
